Goal: Information Seeking & Learning: Learn about a topic

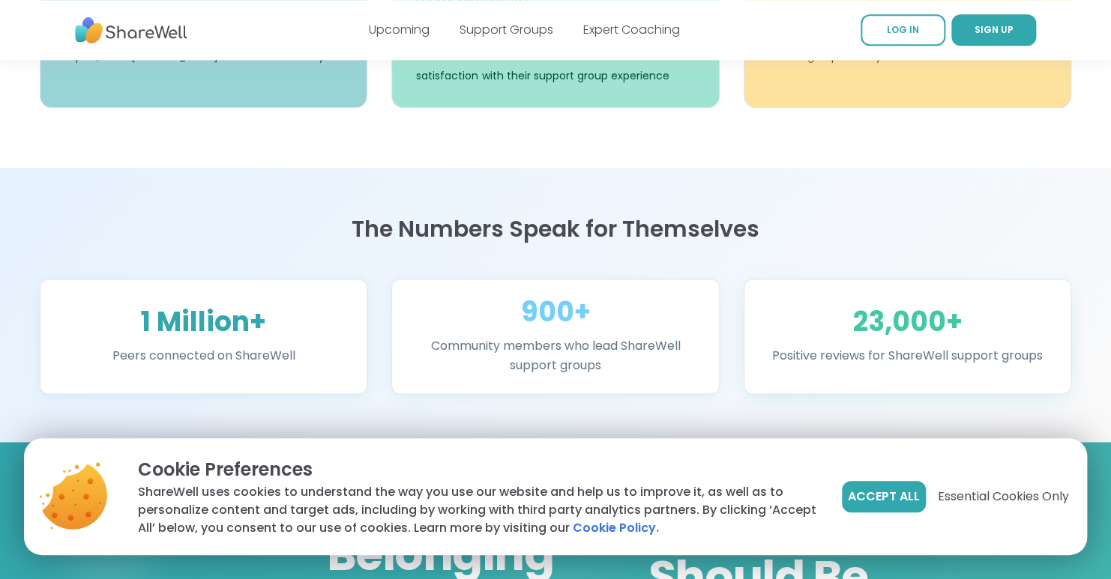
scroll to position [870, 0]
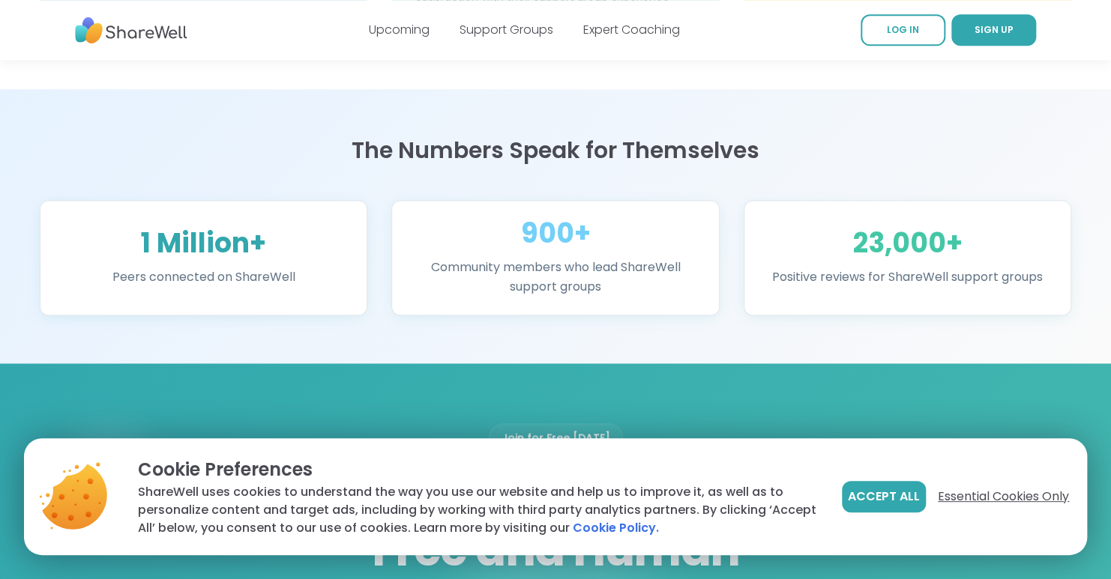
click at [996, 498] on span "Essential Cookies Only" at bounding box center [1003, 497] width 131 height 18
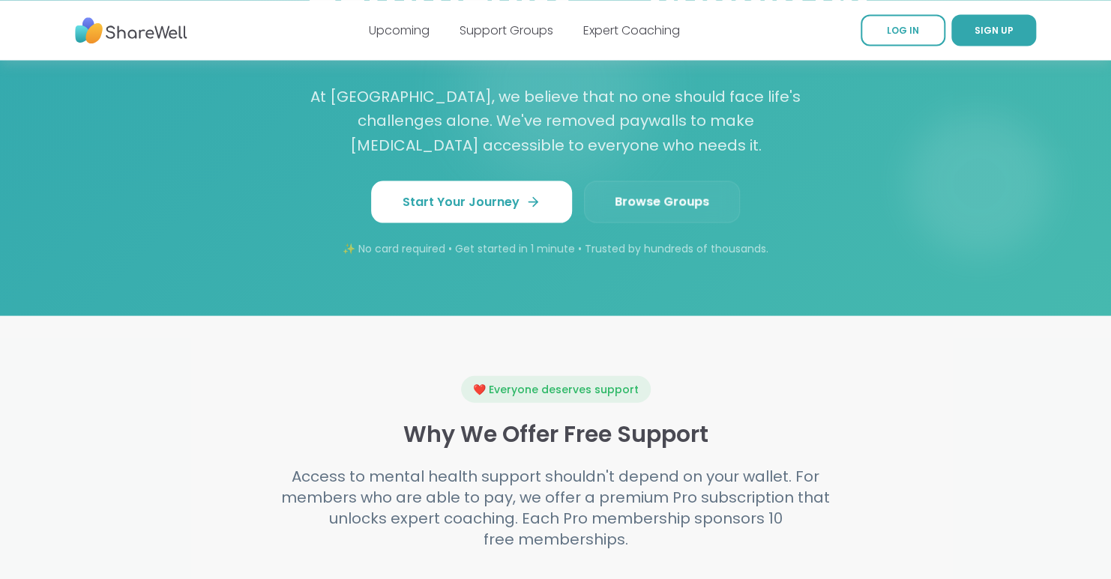
scroll to position [1346, 0]
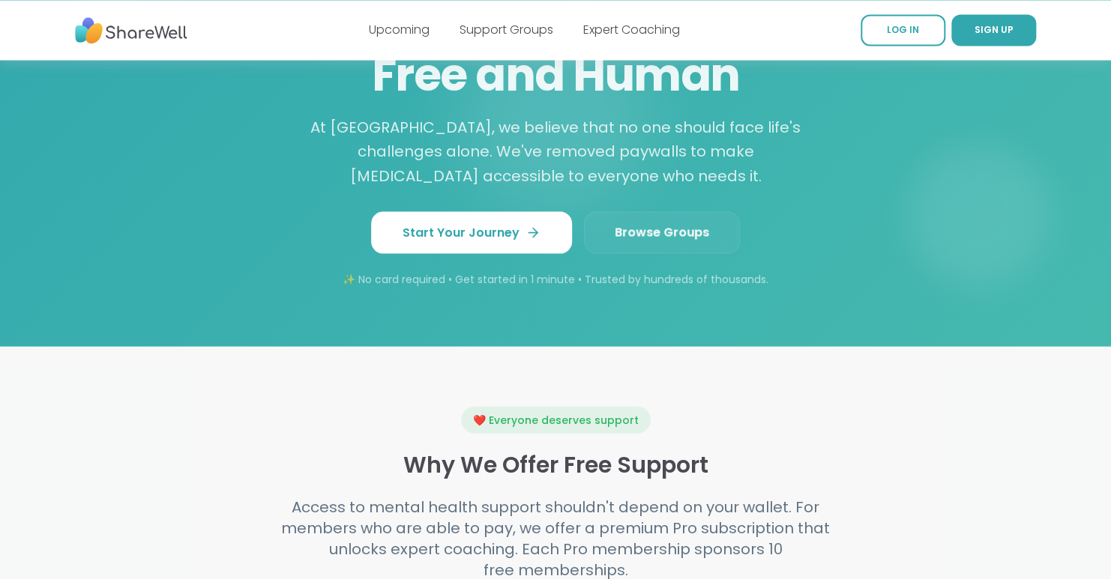
click at [673, 223] on span "Browse Groups" at bounding box center [662, 232] width 94 height 18
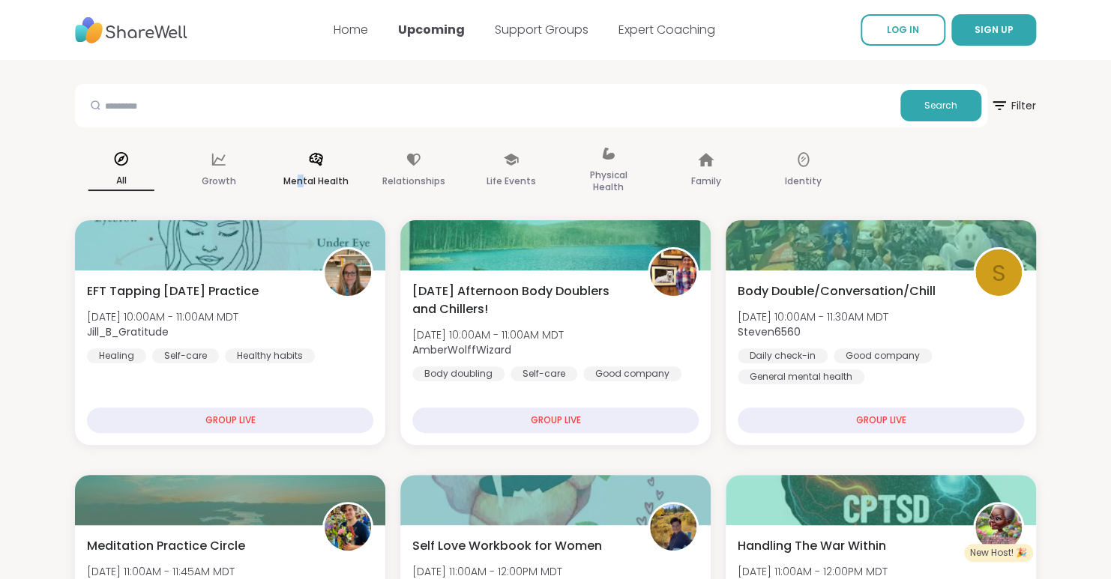
click at [301, 172] on p "Mental Health" at bounding box center [315, 181] width 65 height 18
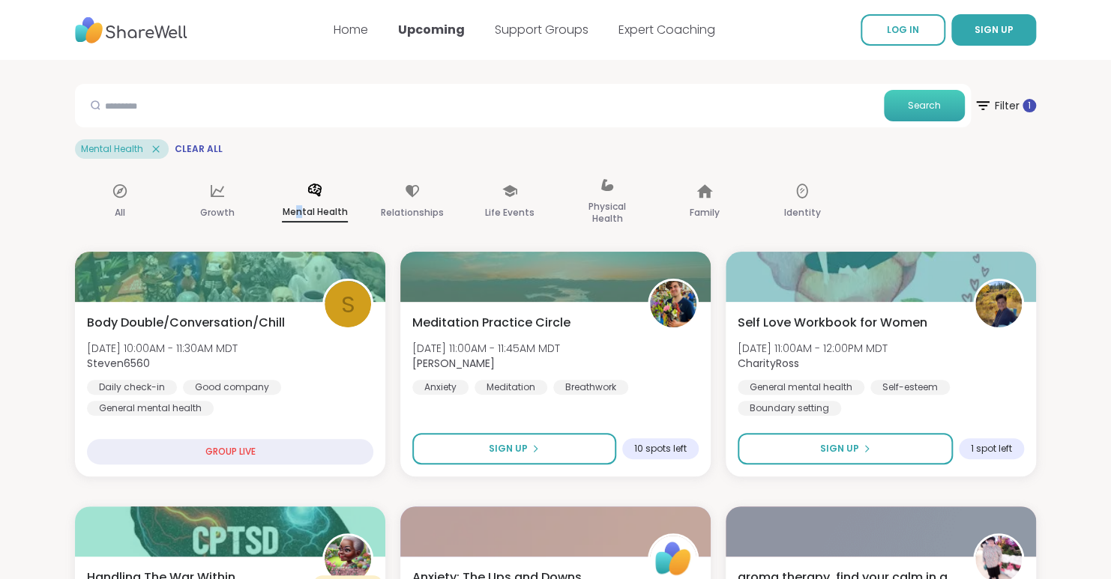
click at [918, 110] on span "Search" at bounding box center [924, 105] width 33 height 13
click at [235, 103] on input "text" at bounding box center [479, 105] width 797 height 30
type input "*******"
click at [925, 112] on button "Search" at bounding box center [924, 105] width 81 height 31
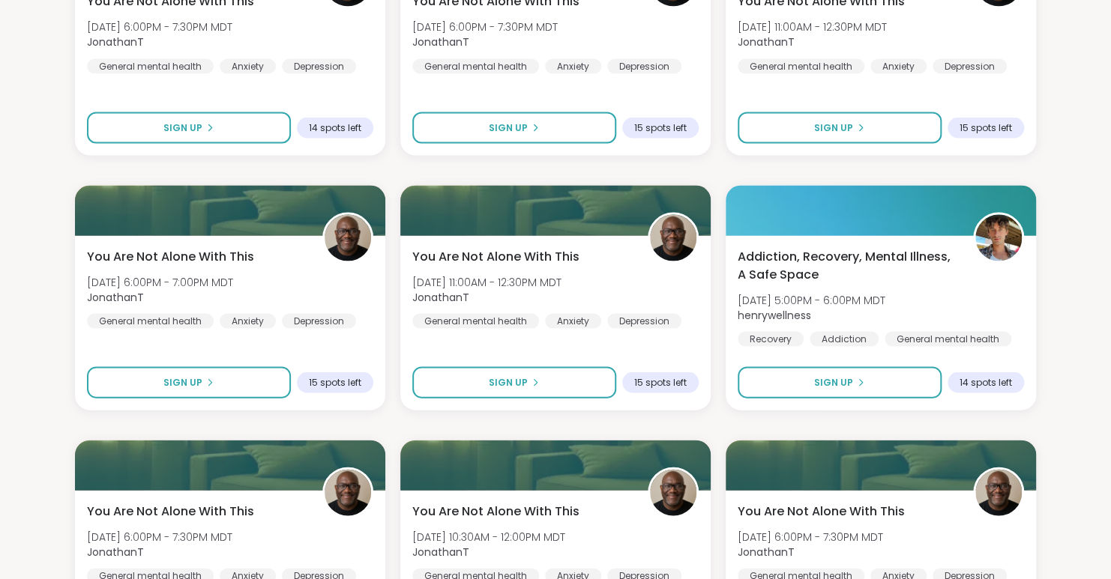
scroll to position [1346, 0]
